Goal: Transaction & Acquisition: Purchase product/service

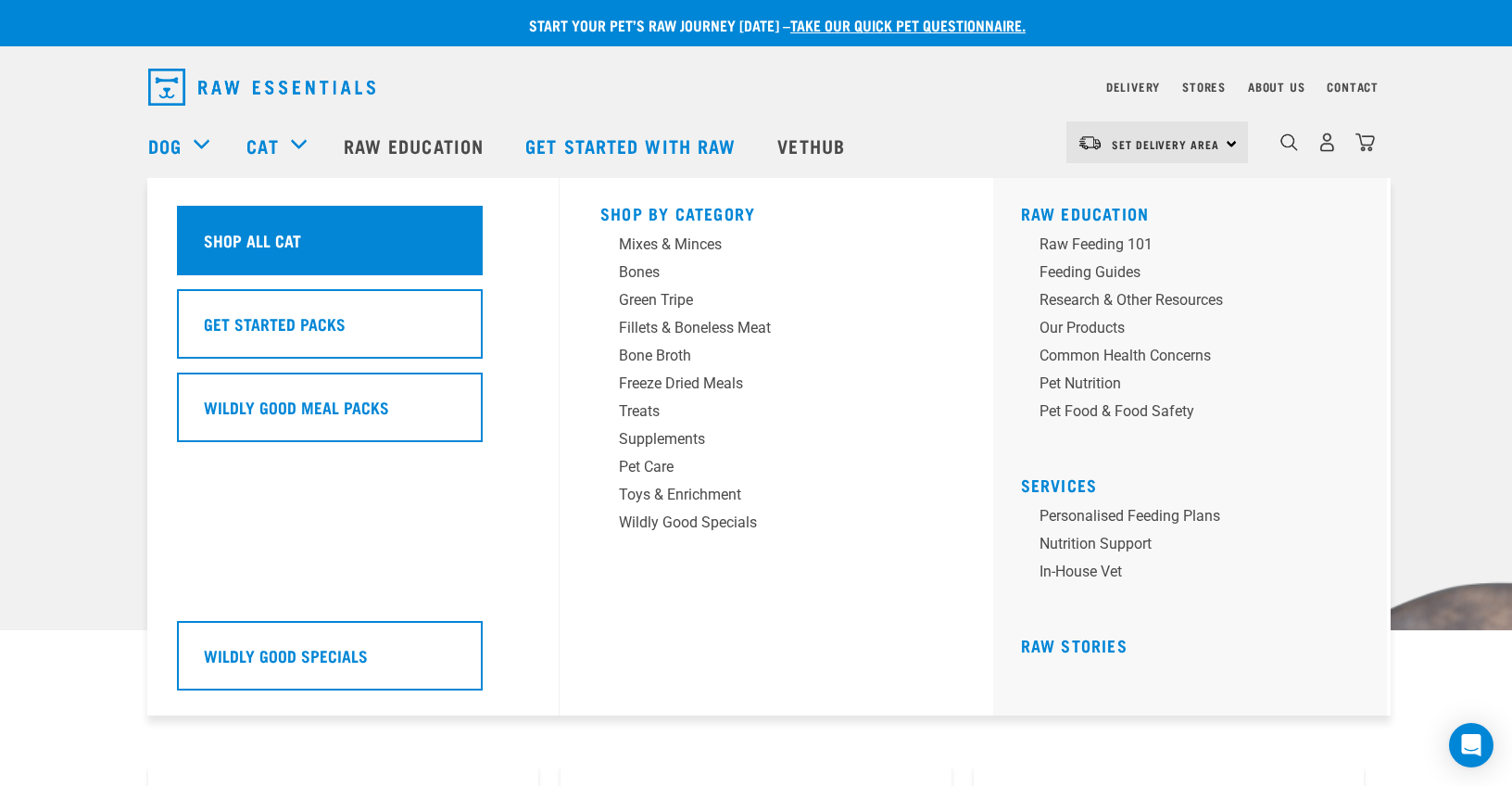
click at [266, 245] on h5 "Shop All Cat" at bounding box center [252, 240] width 97 height 24
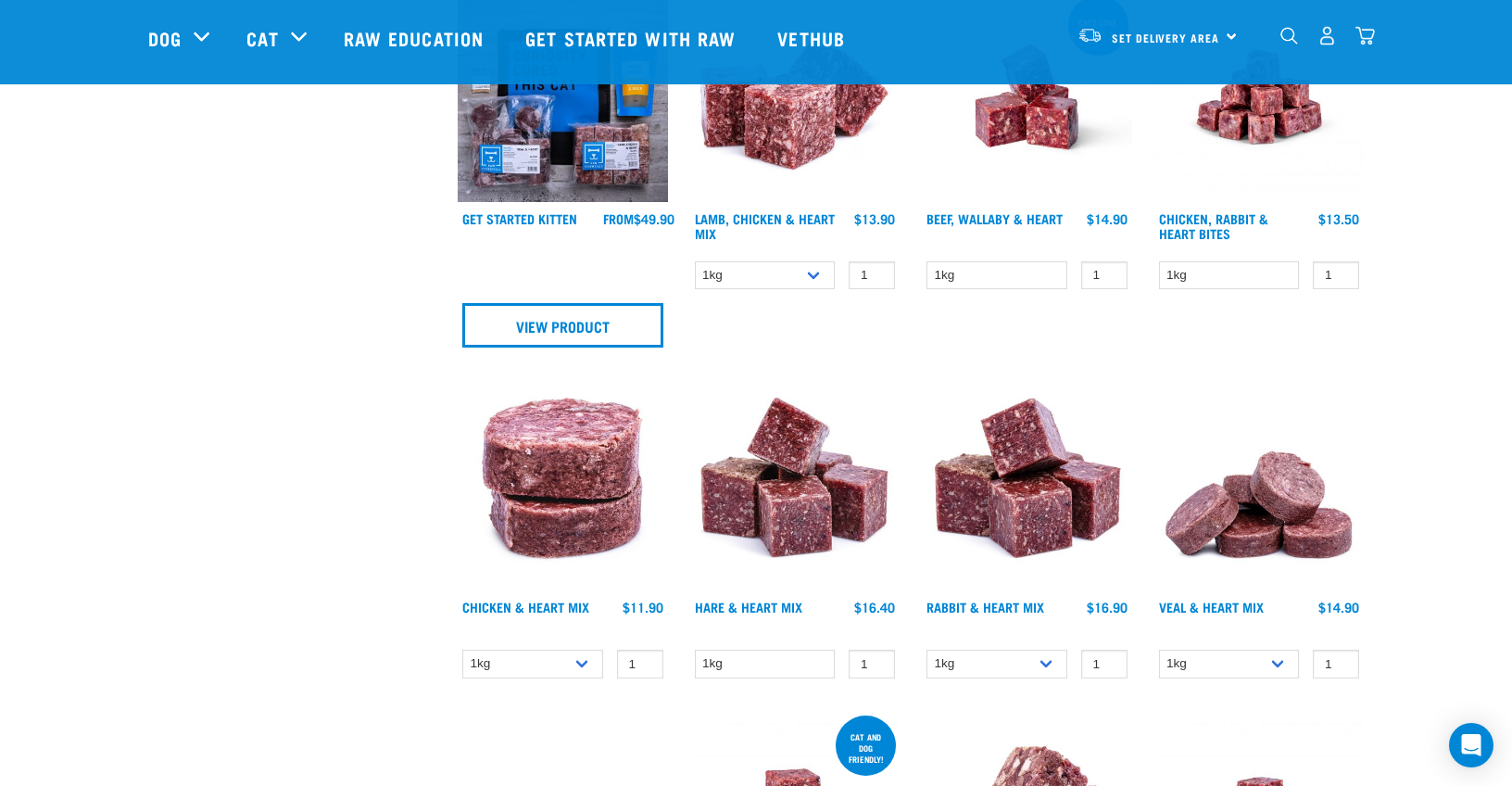
scroll to position [371, 0]
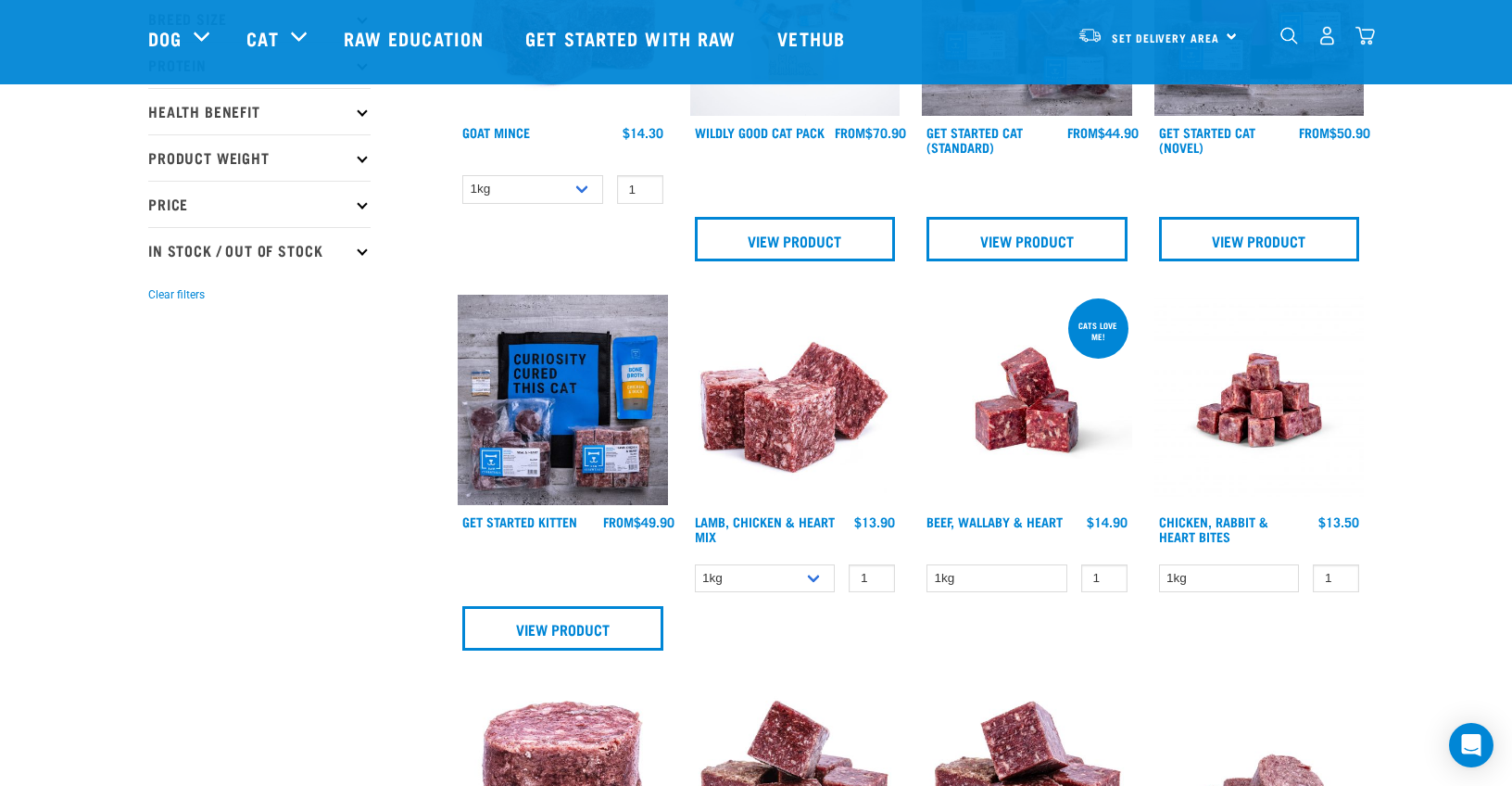
click at [1022, 408] on img at bounding box center [1027, 399] width 210 height 210
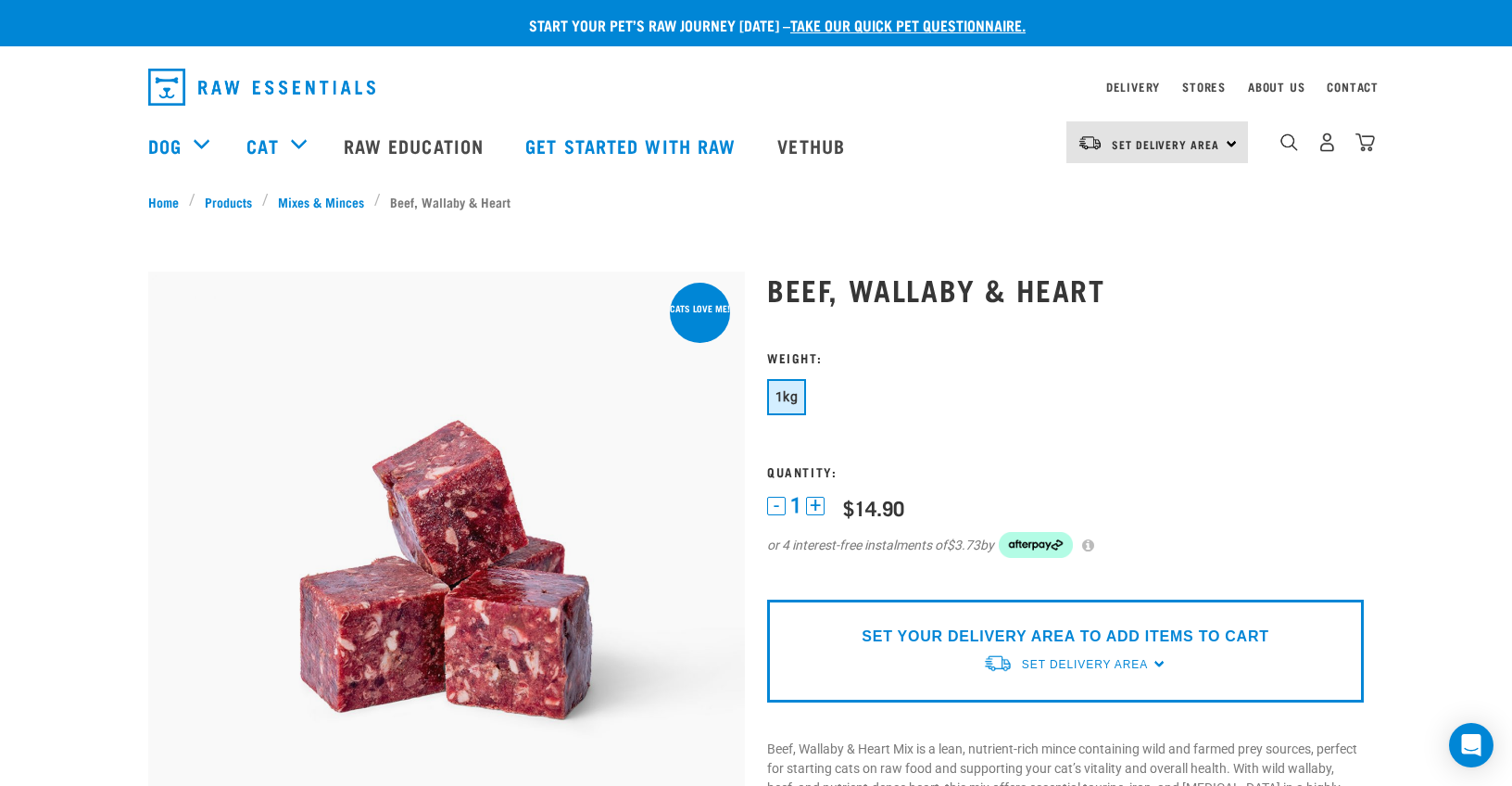
click at [816, 505] on button "+" at bounding box center [816, 506] width 19 height 19
click at [773, 510] on button "-" at bounding box center [776, 506] width 19 height 19
click at [292, 201] on link "Mixes & Minces" at bounding box center [322, 201] width 105 height 20
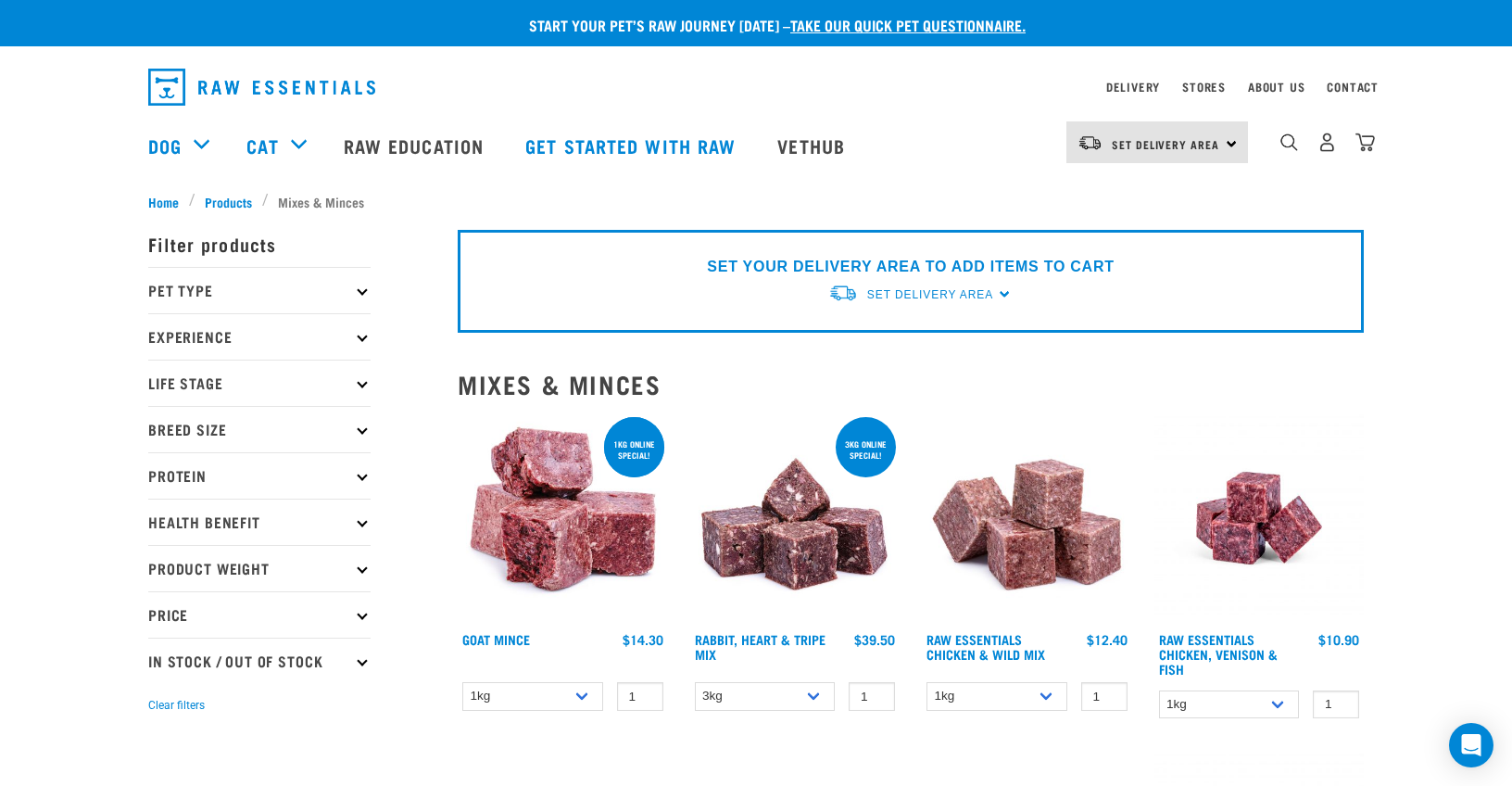
click at [363, 475] on icon at bounding box center [361, 475] width 10 height 10
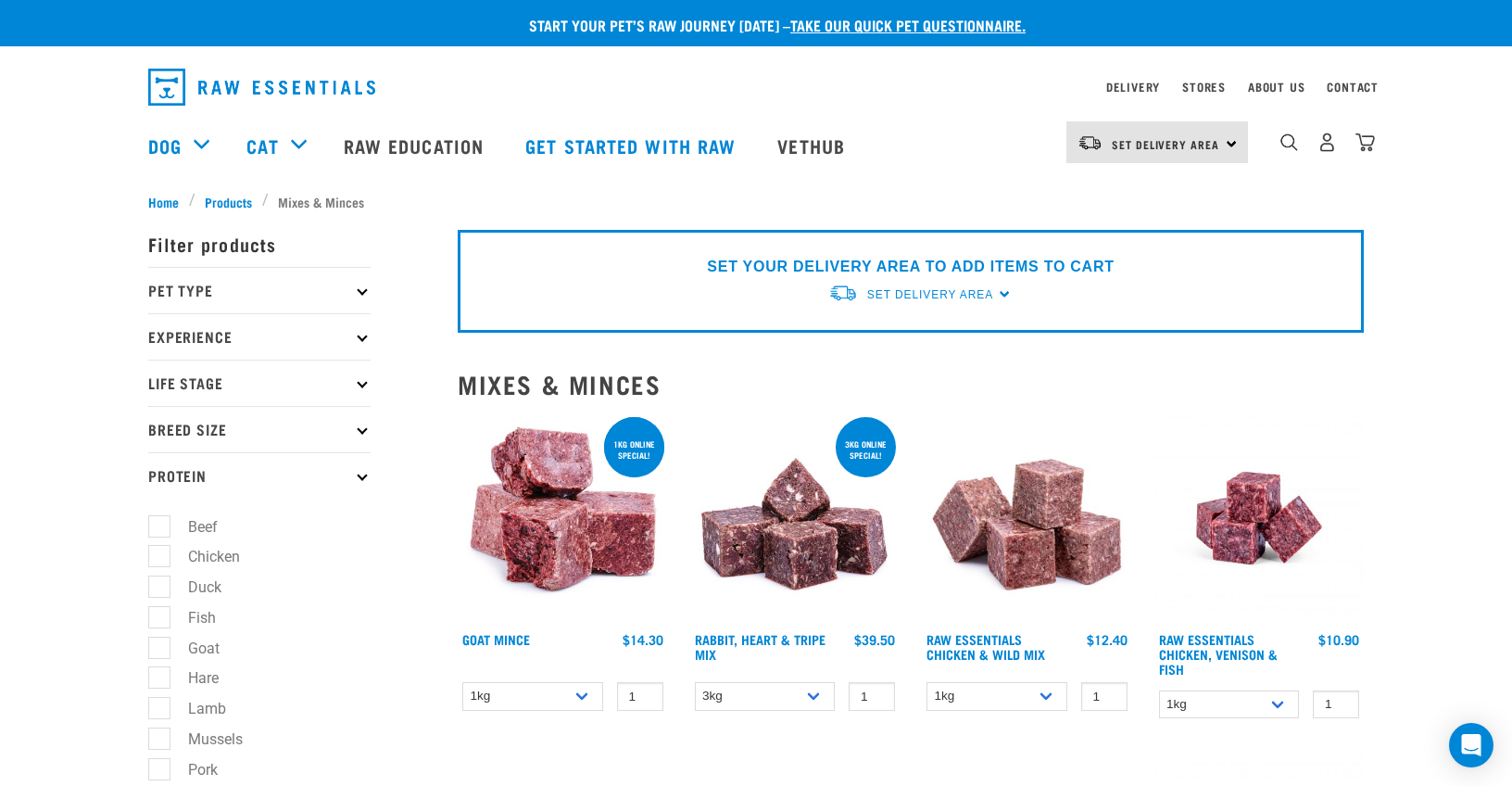
click at [158, 524] on label "Beef" at bounding box center [191, 526] width 67 height 24
click at [157, 524] on input "Beef" at bounding box center [154, 522] width 12 height 12
checkbox input "true"
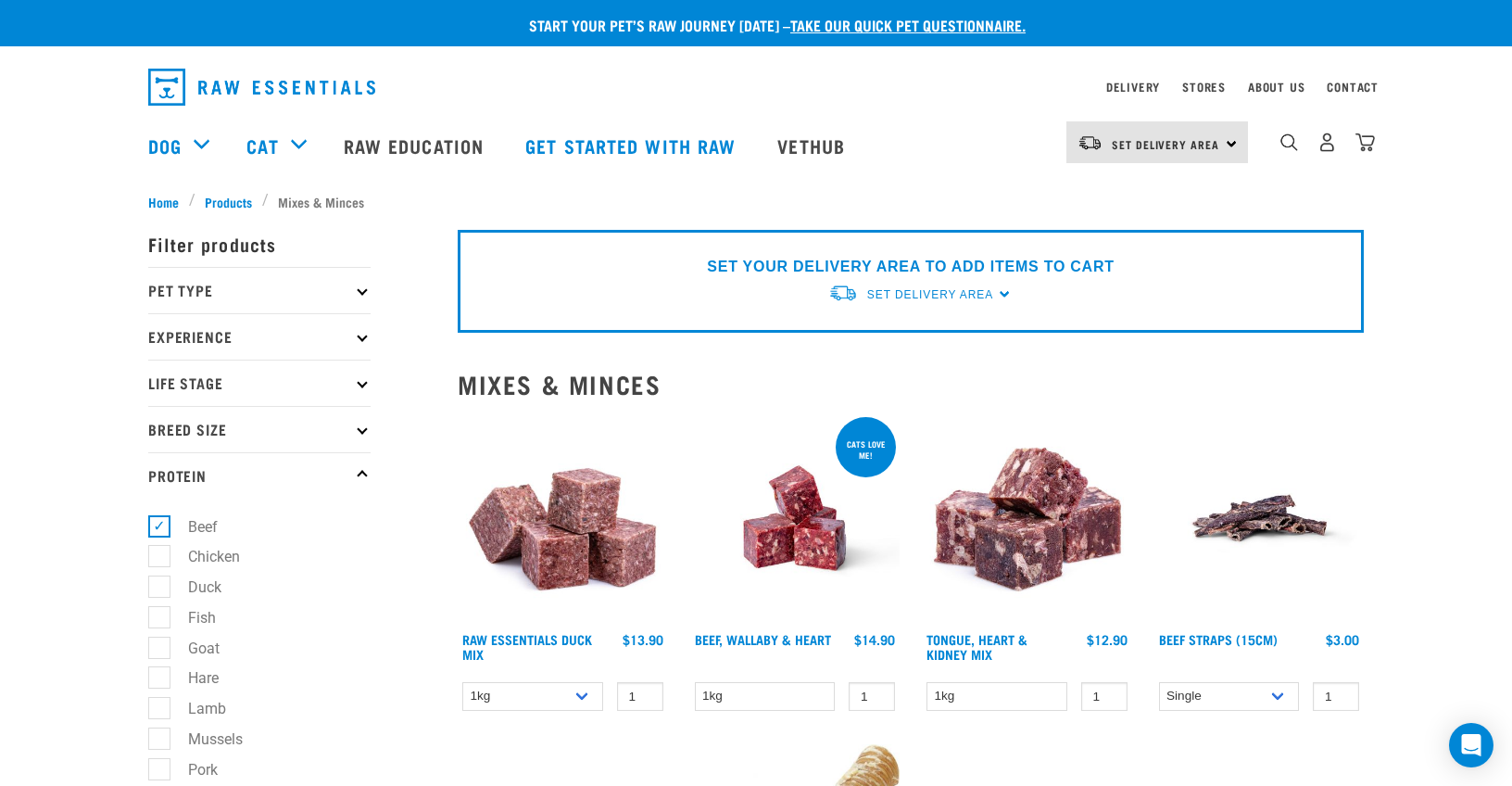
click at [803, 554] on img at bounding box center [794, 518] width 210 height 210
